Goal: Find specific page/section: Find specific page/section

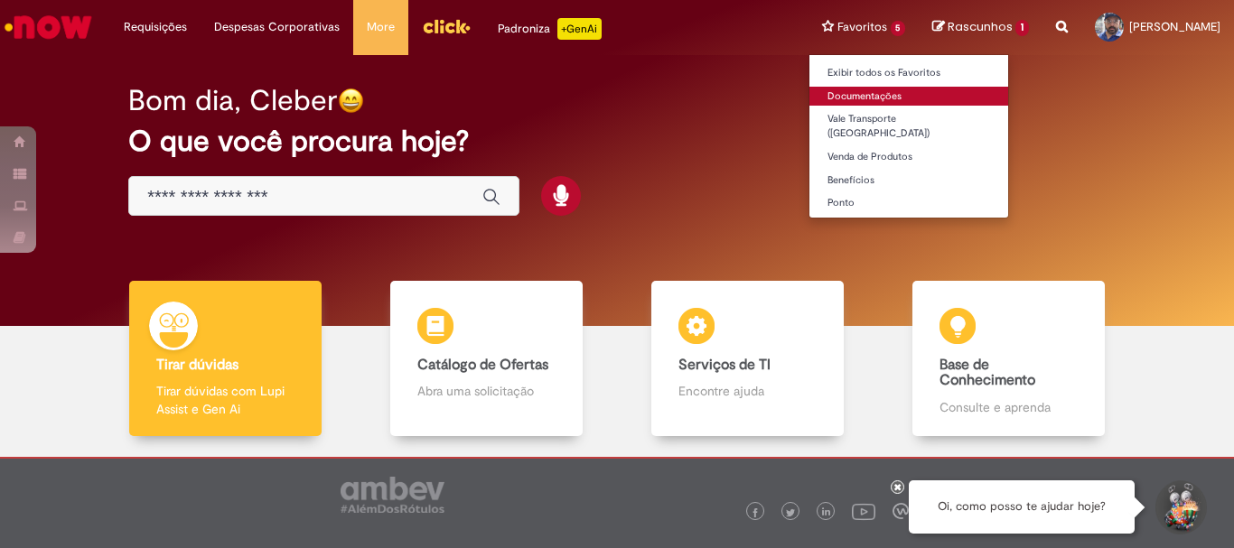
click at [822, 97] on link "Documentações" at bounding box center [910, 97] width 200 height 20
click at [847, 90] on link "Documentações" at bounding box center [910, 97] width 200 height 20
click at [838, 26] on li "Favoritos 5 Exibir todos os Favoritos Documentações Vale Transporte (VT) Venda …" at bounding box center [864, 27] width 111 height 54
click at [833, 91] on link "Documentações" at bounding box center [910, 97] width 200 height 20
click at [835, 93] on link "Documentações" at bounding box center [910, 97] width 200 height 20
